Goal: Information Seeking & Learning: Learn about a topic

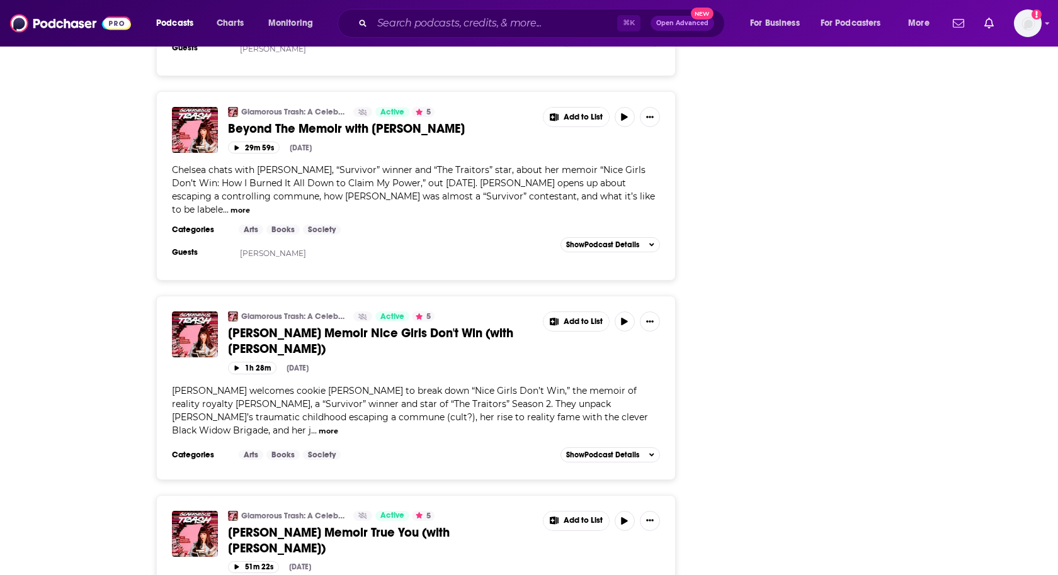
scroll to position [2019, 0]
click at [448, 28] on input "Search podcasts, credits, & more..." at bounding box center [494, 23] width 245 height 20
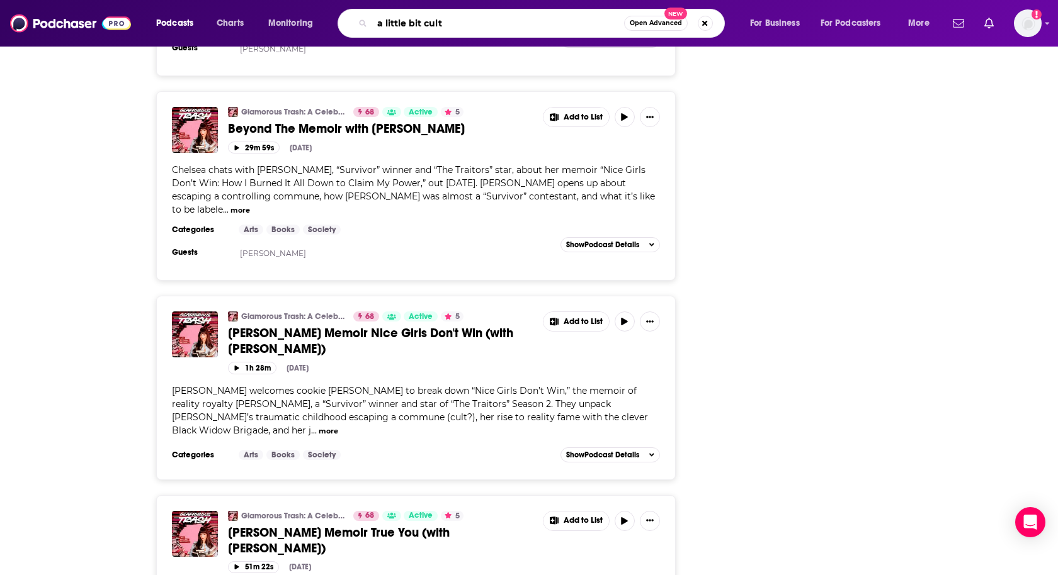
type input "a little bit culty"
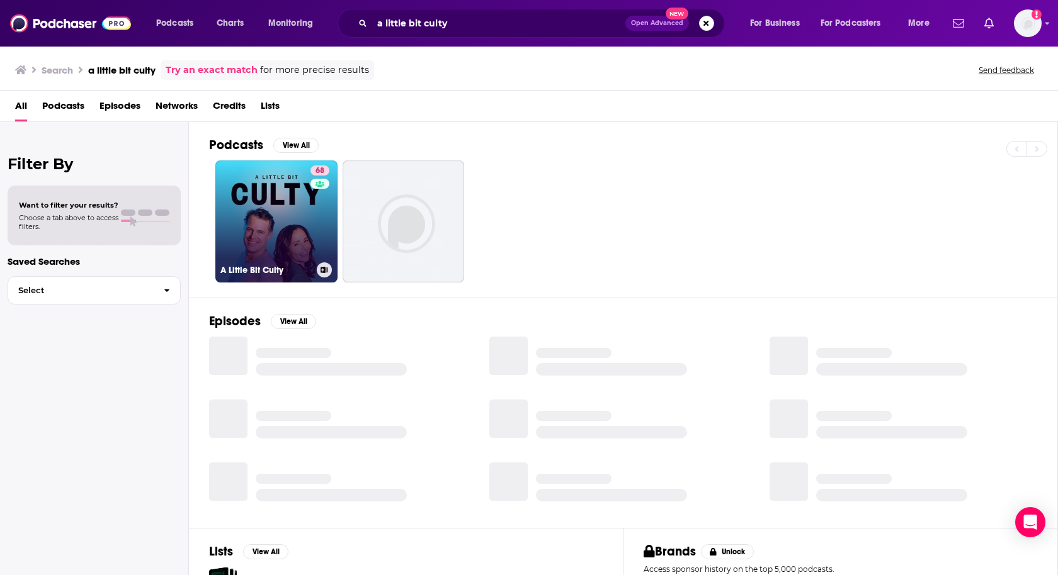
click at [256, 204] on link "68 A Little Bit Culty" at bounding box center [276, 222] width 122 height 122
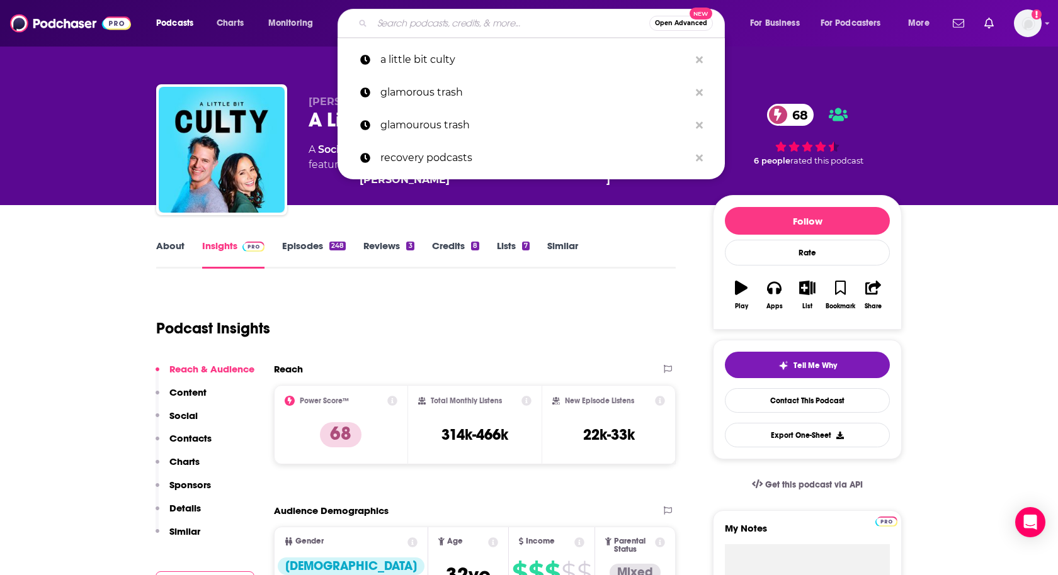
click at [580, 30] on input "Search podcasts, credits, & more..." at bounding box center [510, 23] width 277 height 20
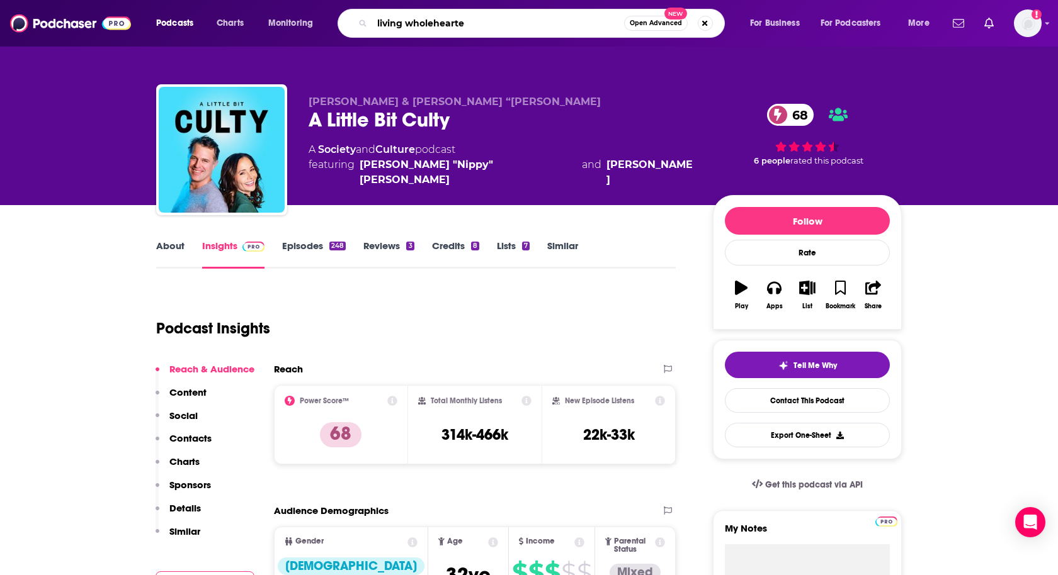
type input "living wholehearted"
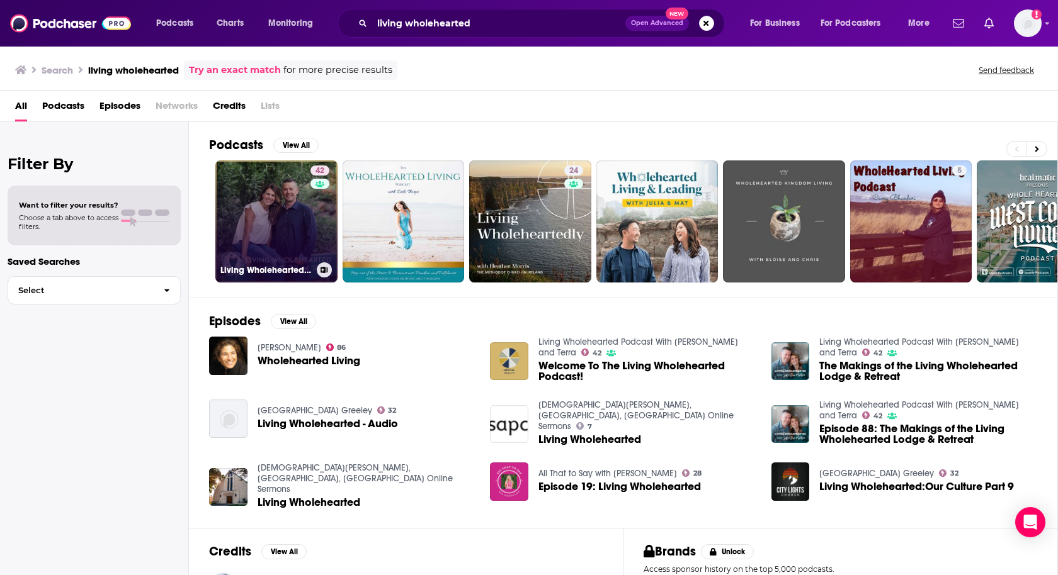
click at [273, 230] on link "42 Living Wholehearted Podcast With Jeff and Terra" at bounding box center [276, 222] width 122 height 122
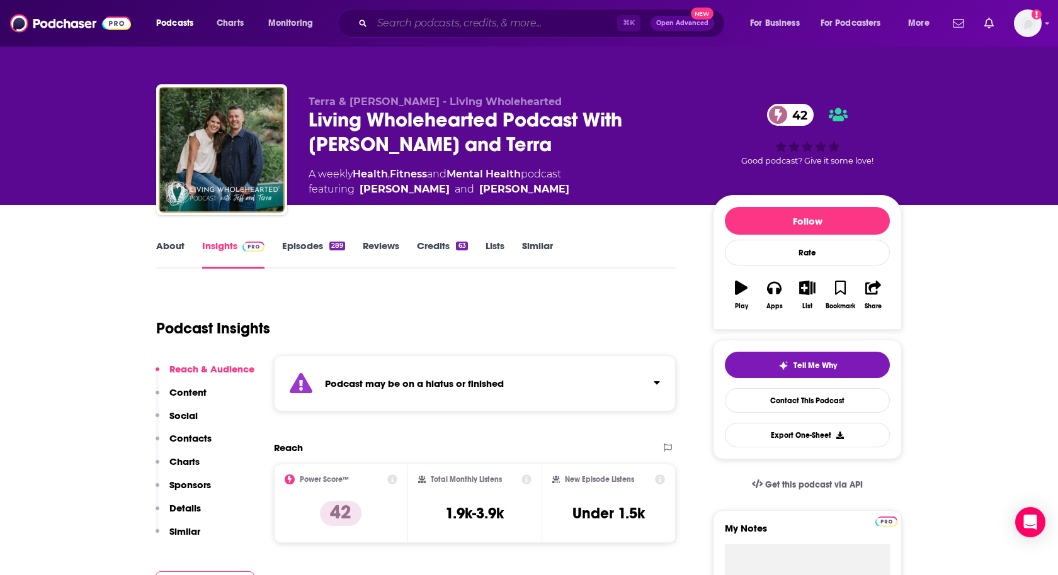
click at [563, 29] on input "Search podcasts, credits, & more..." at bounding box center [494, 23] width 245 height 20
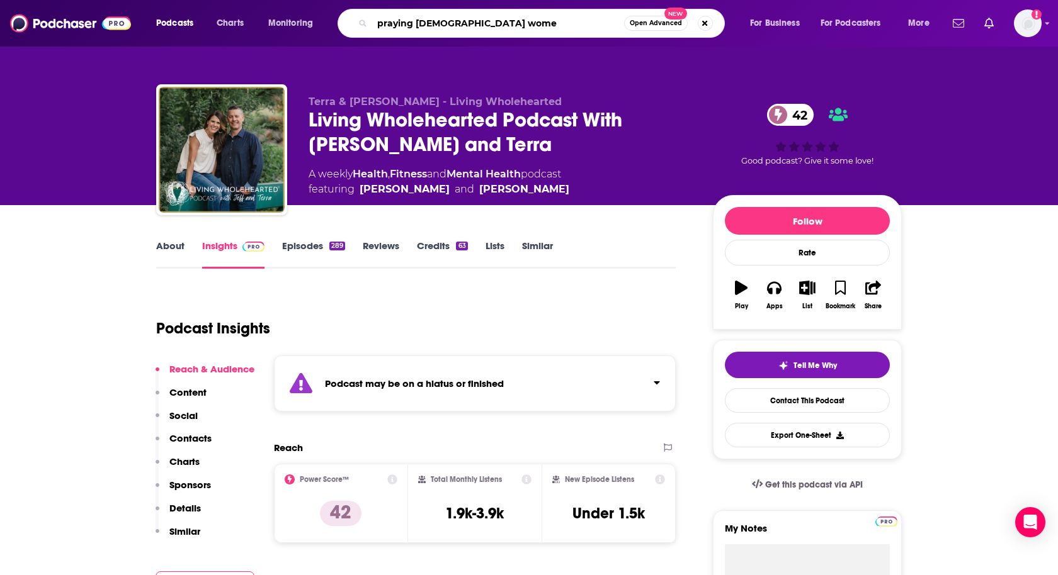
type input "praying christian women"
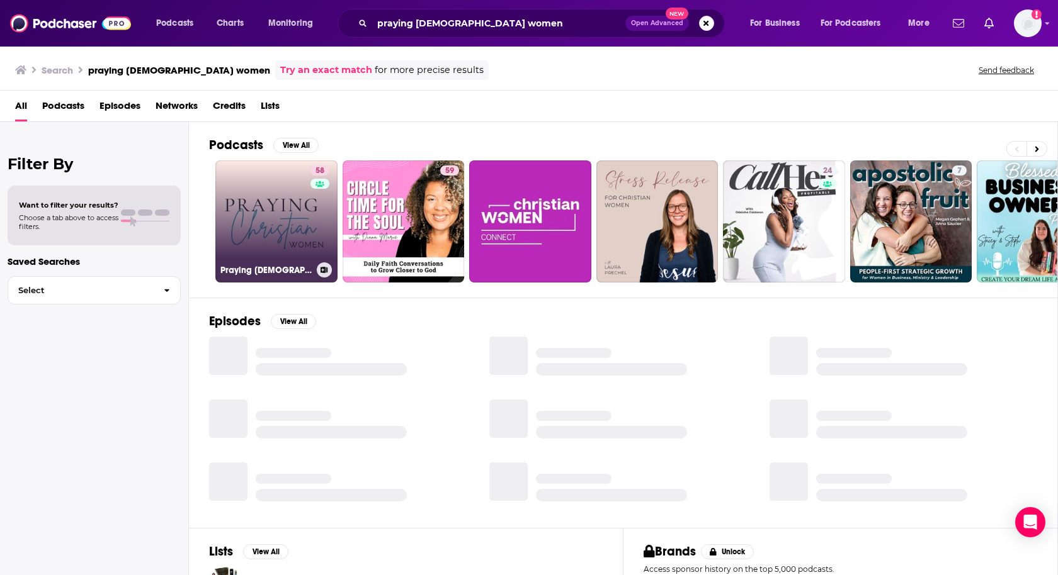
click at [263, 222] on link "58 Praying Christian Women" at bounding box center [276, 222] width 122 height 122
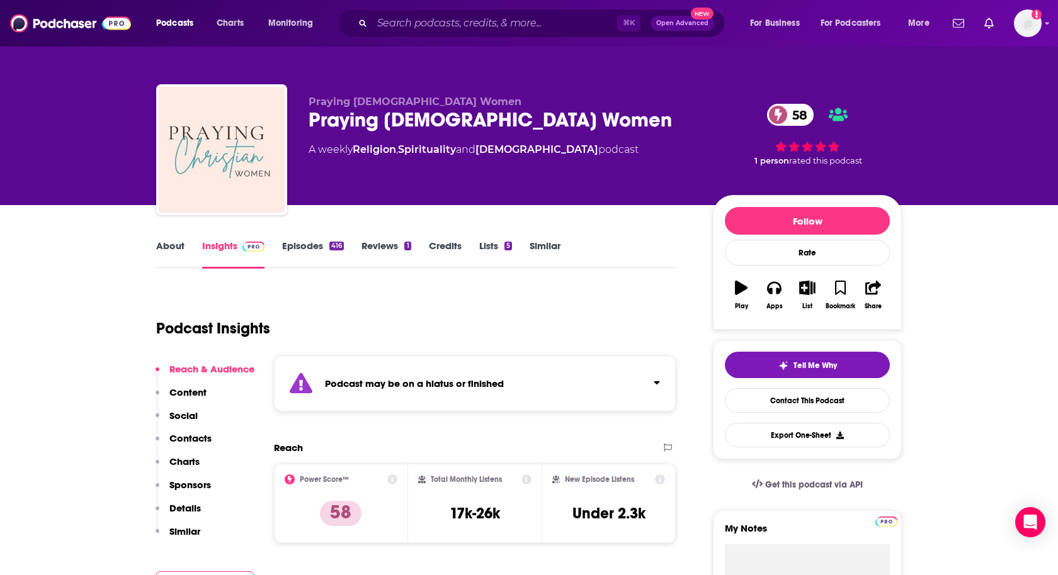
click at [308, 247] on link "Episodes 416" at bounding box center [313, 254] width 62 height 29
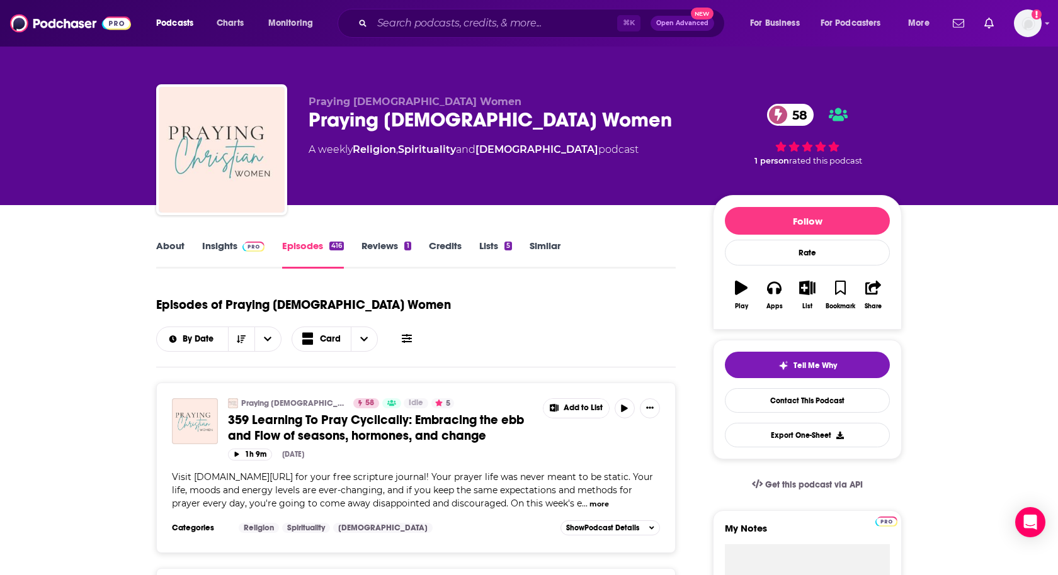
click at [235, 244] on link "Insights" at bounding box center [233, 254] width 62 height 29
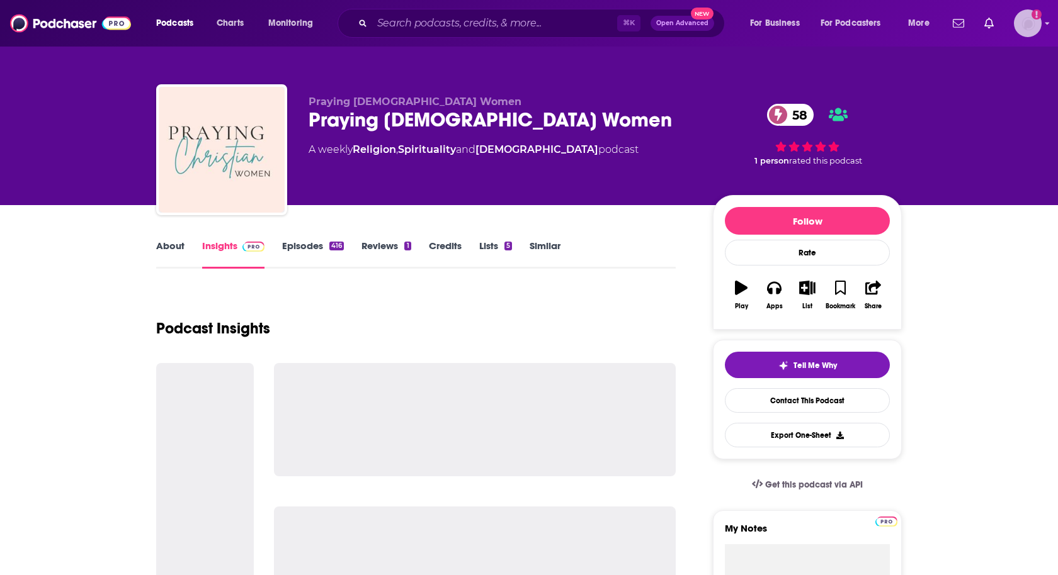
click at [1027, 27] on img "Logged in as heidi.egloff" at bounding box center [1028, 23] width 28 height 28
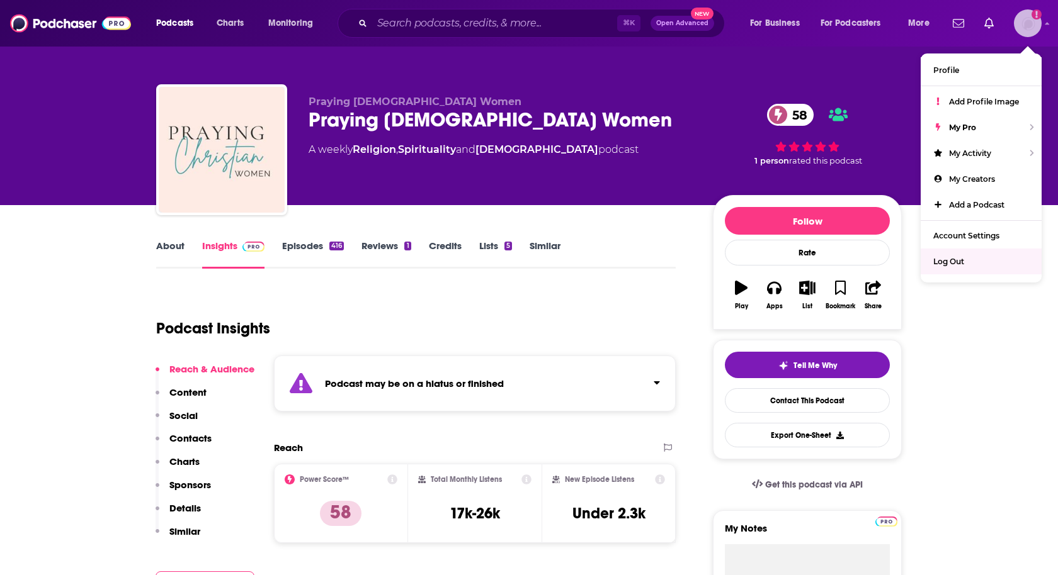
click at [954, 260] on span "Log Out" at bounding box center [948, 261] width 31 height 9
